Goal: Transaction & Acquisition: Purchase product/service

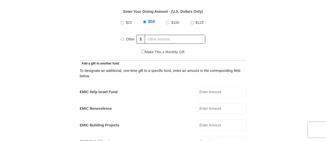
scroll to position [250, 0]
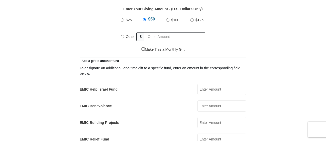
click at [226, 84] on input "EMIC Help Israel Fund" at bounding box center [221, 89] width 49 height 11
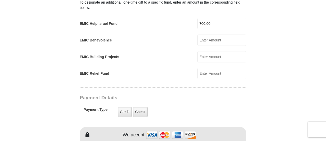
scroll to position [317, 0]
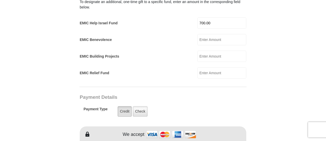
type input "700.00"
click at [126, 106] on label "Credit" at bounding box center [125, 111] width 14 height 11
click at [0, 0] on input "Credit" at bounding box center [0, 0] width 0 height 0
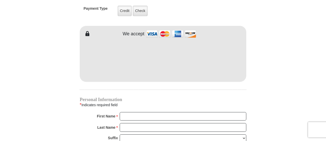
scroll to position [420, 0]
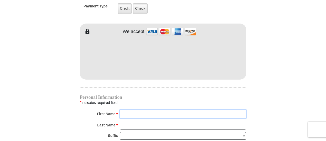
type input "[PERSON_NAME]"
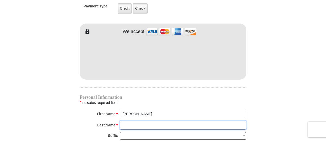
type input "[PERSON_NAME]"
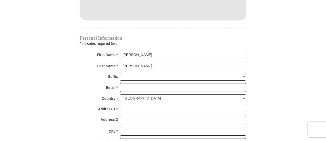
scroll to position [478, 0]
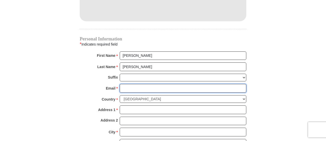
click at [126, 84] on input "Email *" at bounding box center [183, 88] width 127 height 9
type input "[EMAIL_ADDRESS][DOMAIN_NAME]"
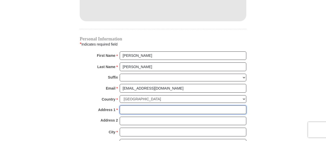
type input "[STREET_ADDRESS]"
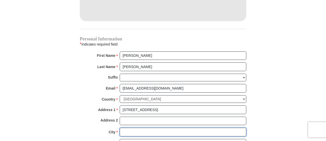
type input "San Antonio"
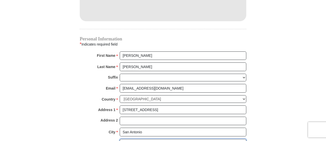
select select "[GEOGRAPHIC_DATA]"
type input "78251"
type input "2107222259"
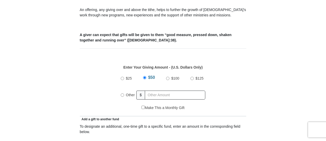
scroll to position [191, 0]
click at [122, 94] on input "Other" at bounding box center [122, 95] width 3 height 3
radio input "true"
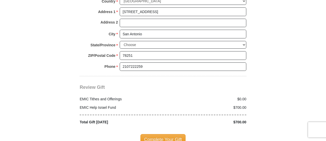
scroll to position [617, 0]
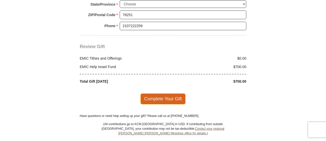
type input "0"
click at [160, 94] on span "Complete Your Gift" at bounding box center [162, 99] width 45 height 11
